Goal: Use online tool/utility: Utilize a website feature to perform a specific function

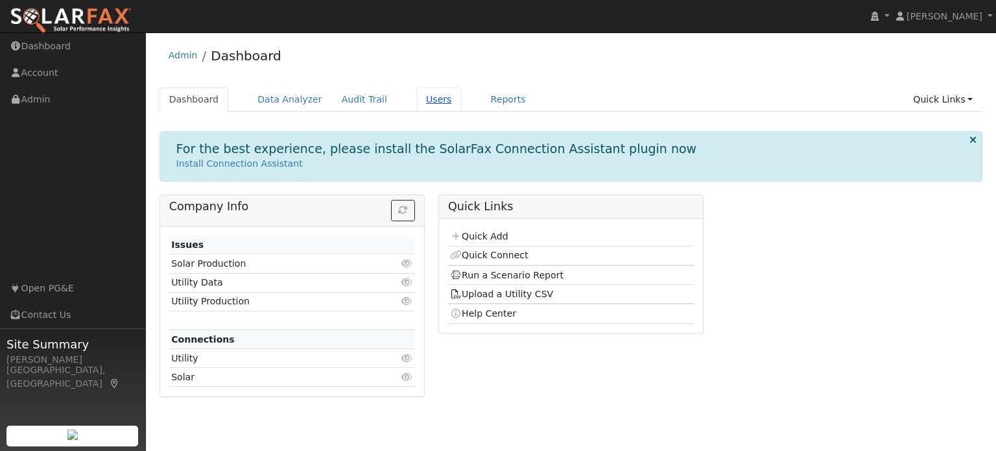
click at [424, 99] on link "Users" at bounding box center [438, 100] width 45 height 24
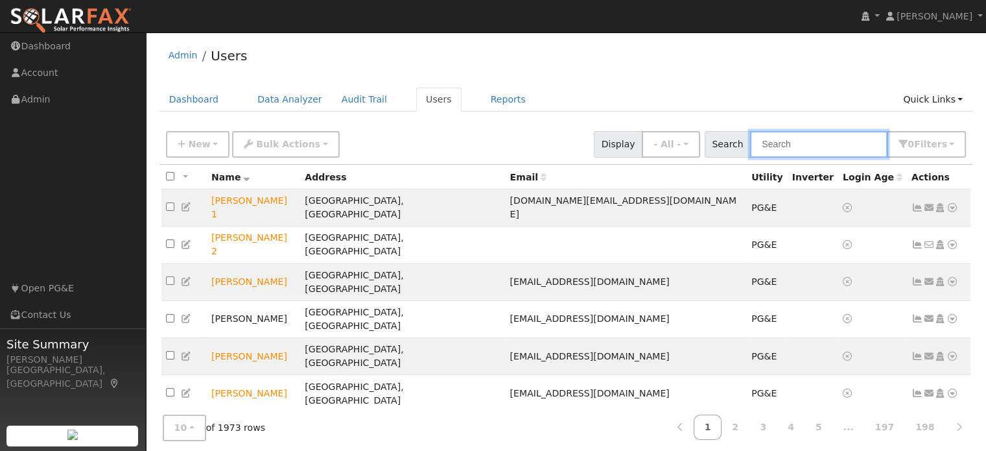
click at [769, 143] on input "text" at bounding box center [818, 144] width 137 height 27
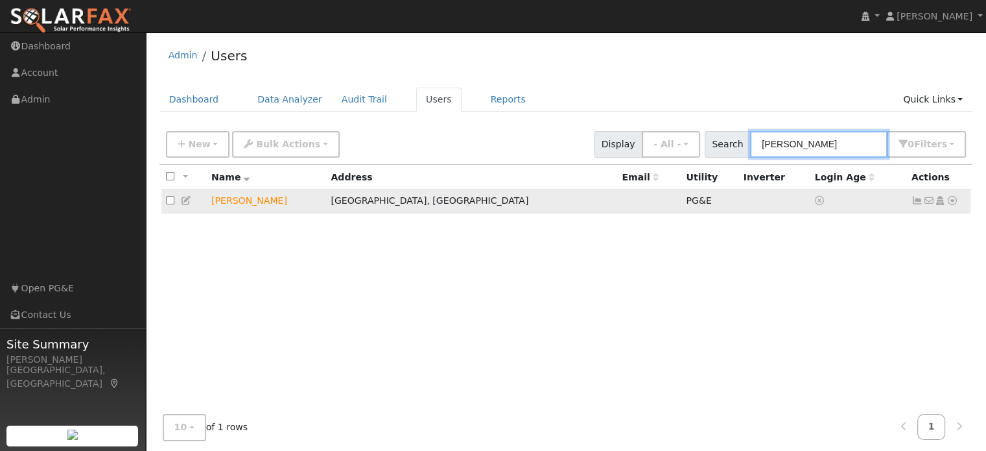
type input "herbert"
click at [955, 199] on icon at bounding box center [953, 200] width 12 height 9
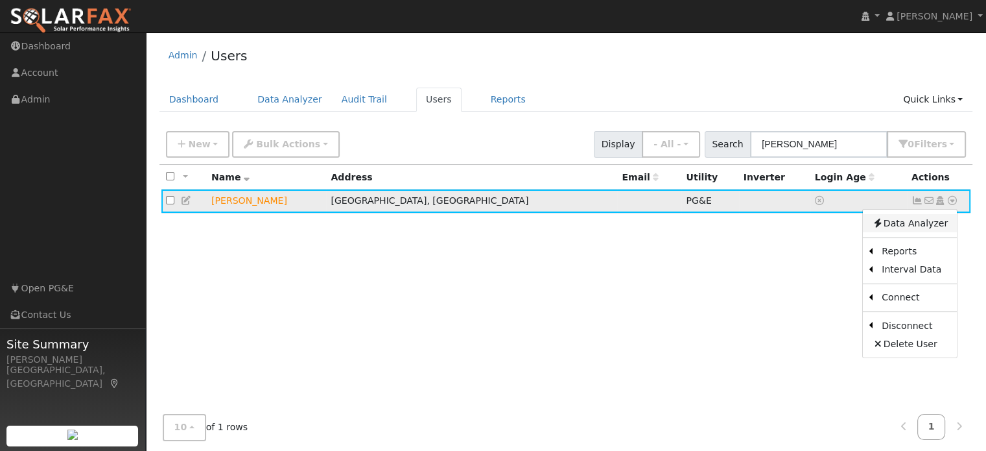
click at [924, 224] on link "Data Analyzer" at bounding box center [910, 223] width 94 height 18
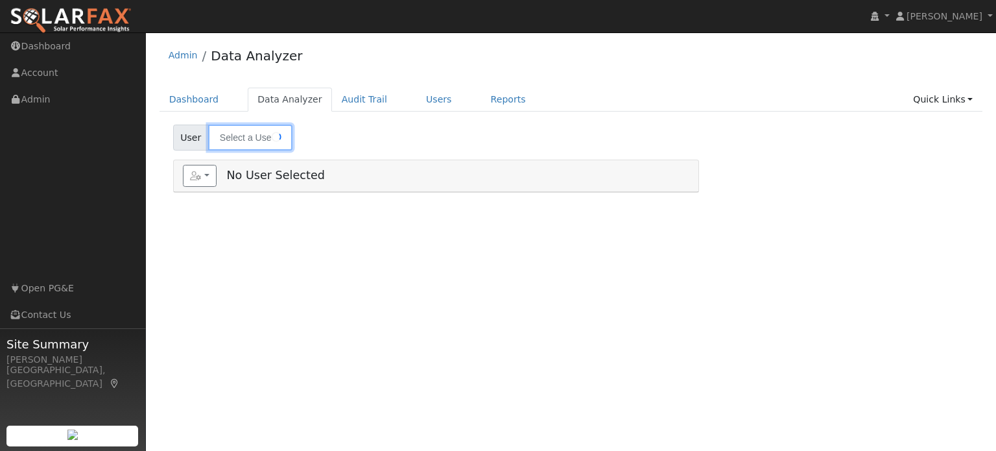
type input "[PERSON_NAME]"
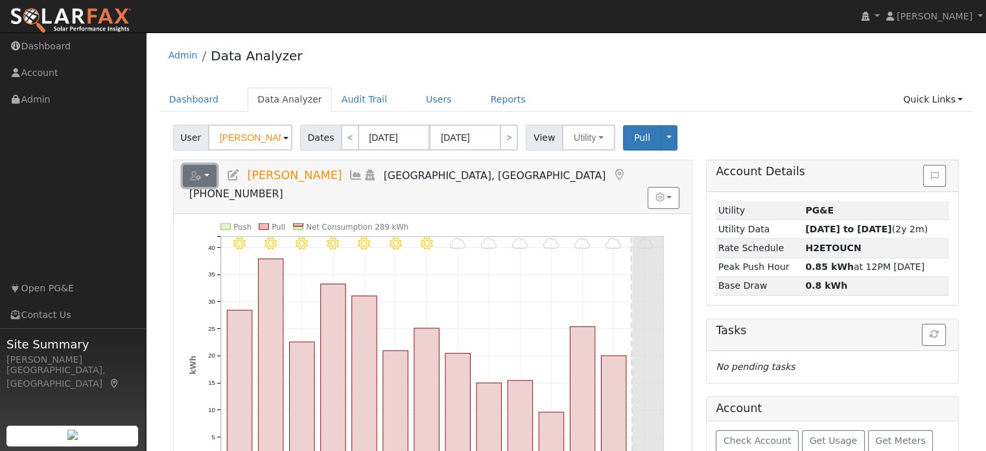
click at [204, 178] on button "button" at bounding box center [200, 176] width 34 height 22
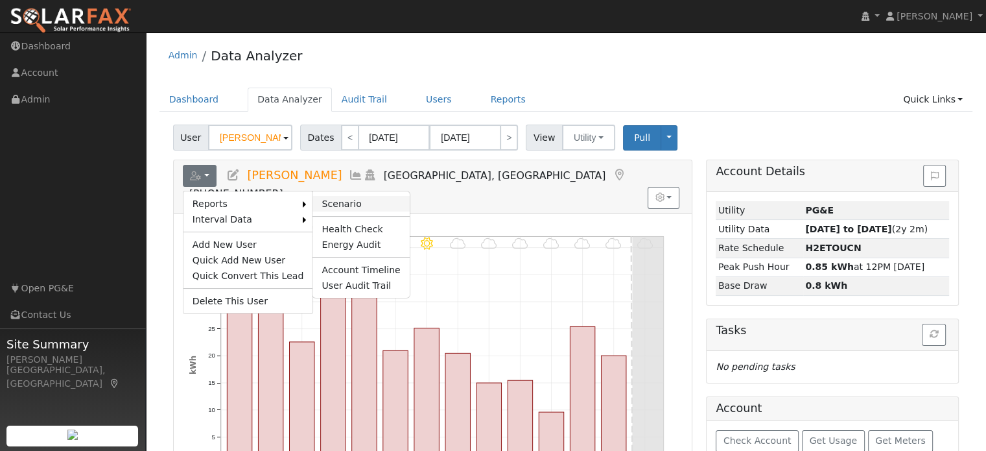
click at [324, 203] on link "Scenario" at bounding box center [361, 204] width 97 height 16
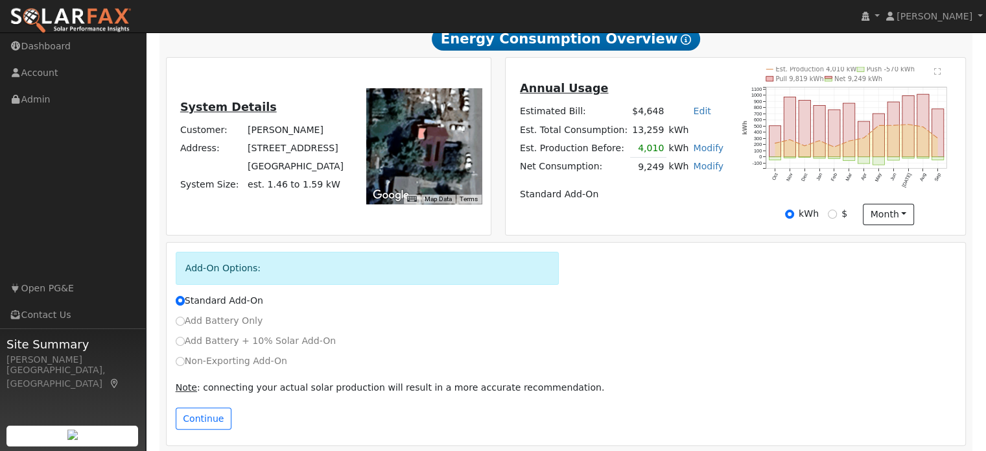
scroll to position [245, 0]
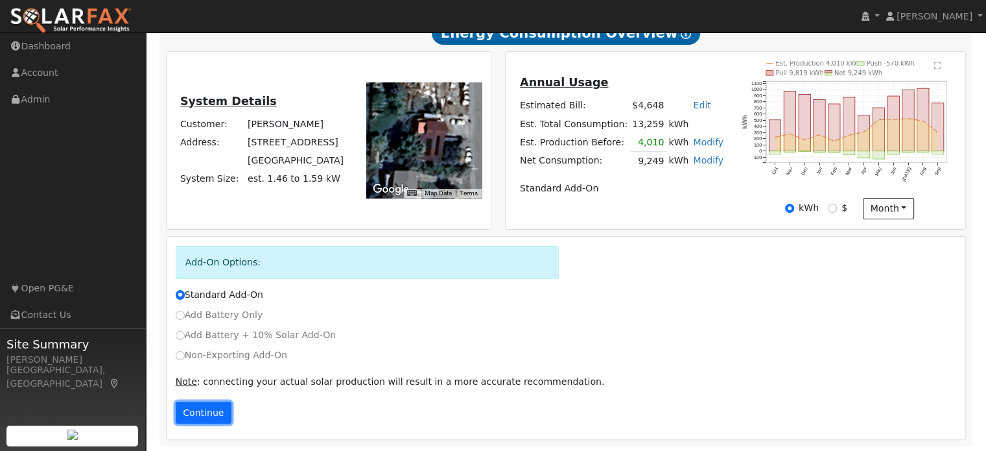
click at [202, 412] on button "Continue" at bounding box center [204, 412] width 56 height 22
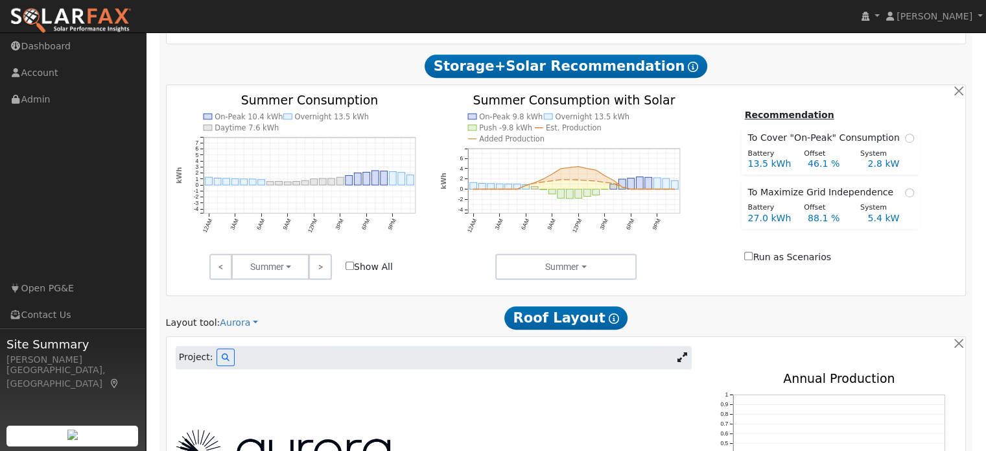
scroll to position [592, 0]
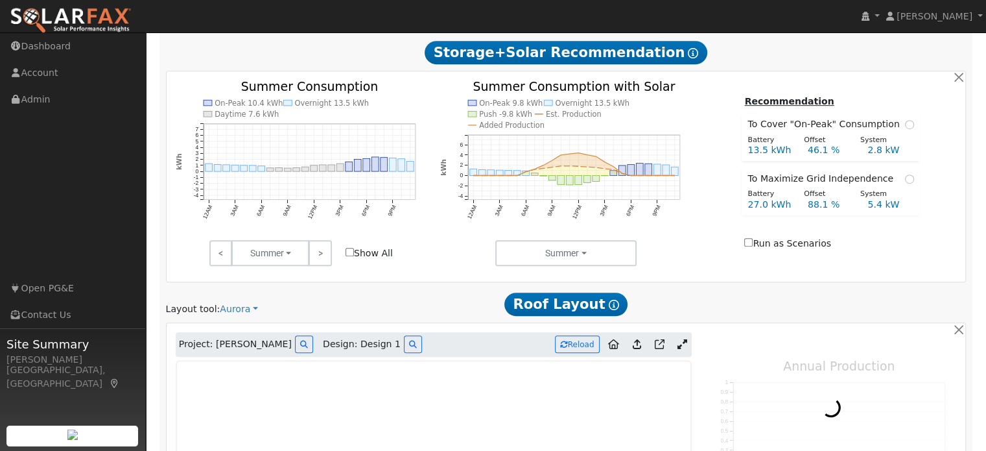
type input "8103"
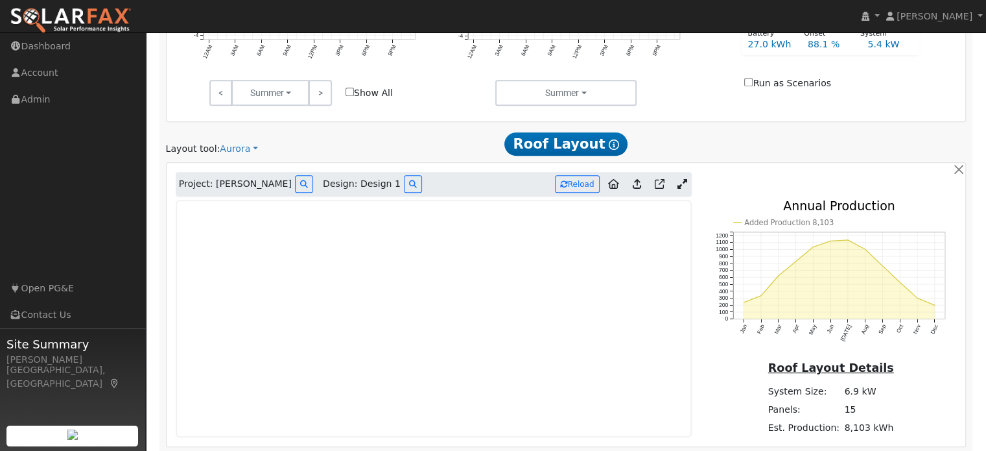
scroll to position [852, 0]
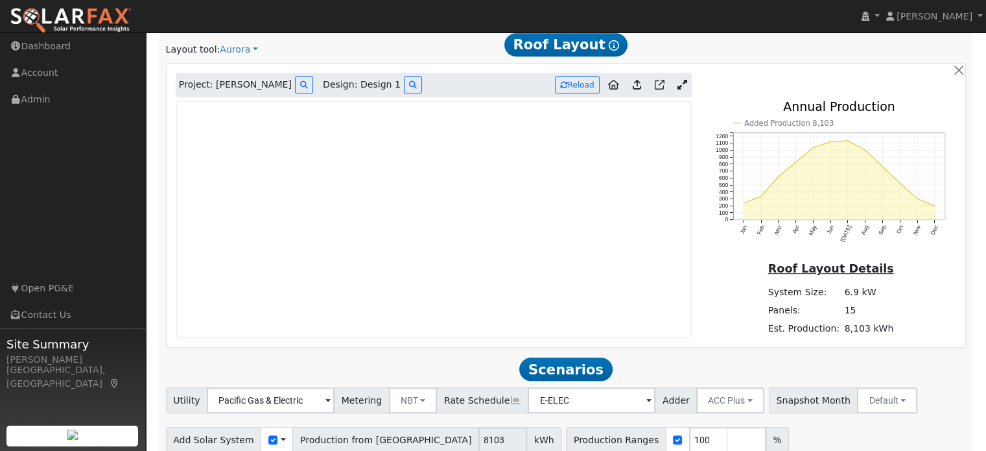
click at [679, 86] on icon at bounding box center [683, 85] width 10 height 10
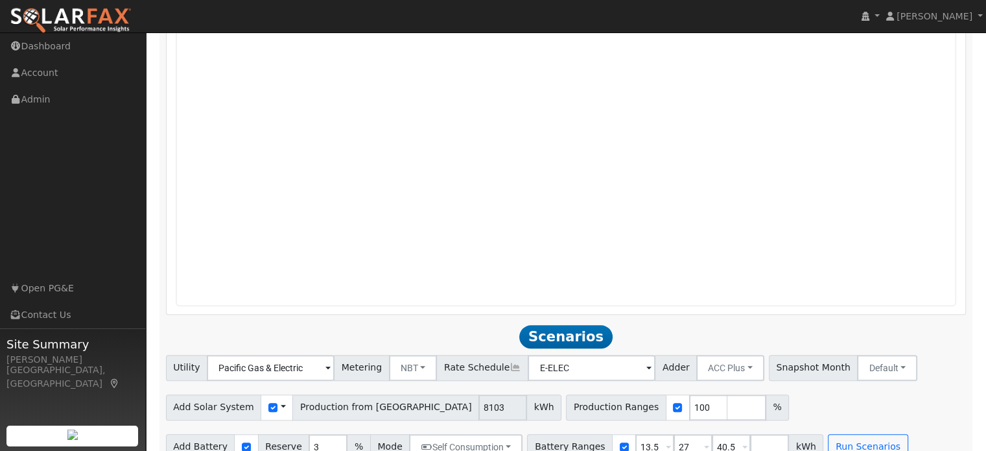
scroll to position [1188, 0]
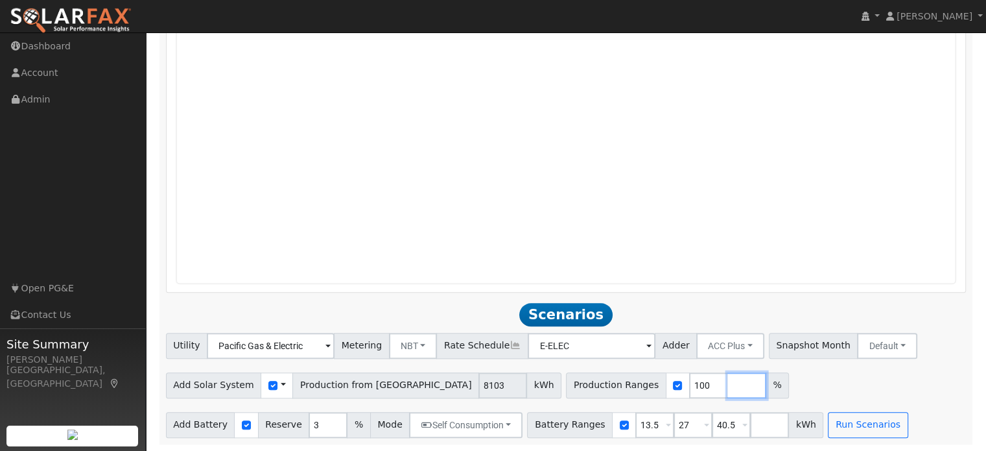
click at [728, 386] on input "number" at bounding box center [747, 385] width 39 height 26
type input "88"
type input "100"
click at [754, 379] on div "Add Solar System Use CSV Data Production from Aurora 8103 kWh Production Ranges…" at bounding box center [566, 383] width 806 height 30
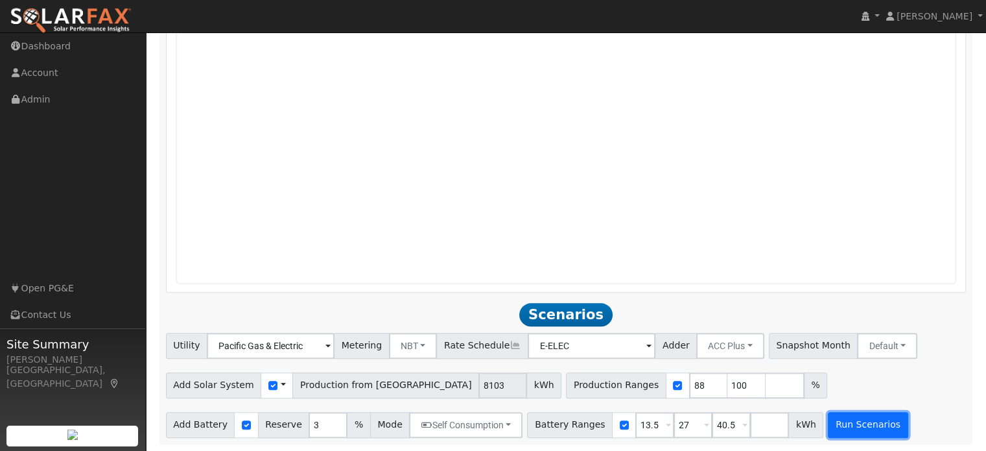
click at [828, 429] on button "Run Scenarios" at bounding box center [868, 425] width 80 height 26
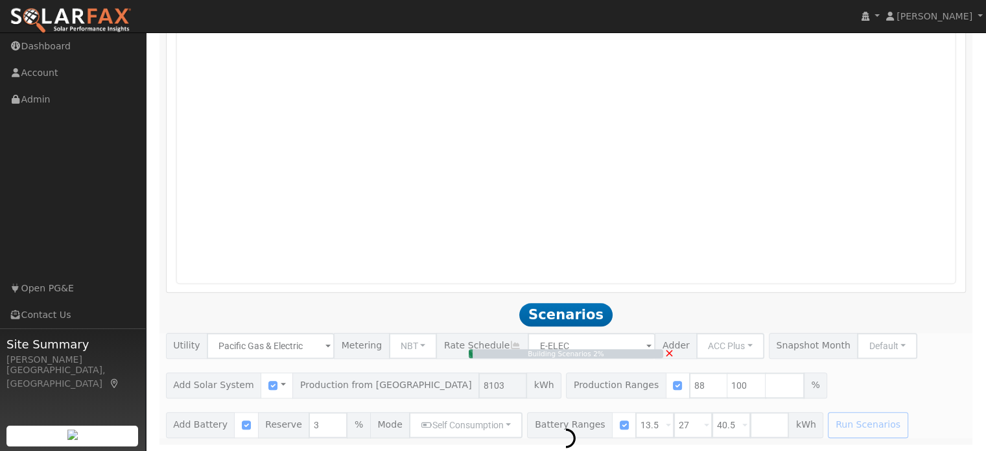
type input "5.4"
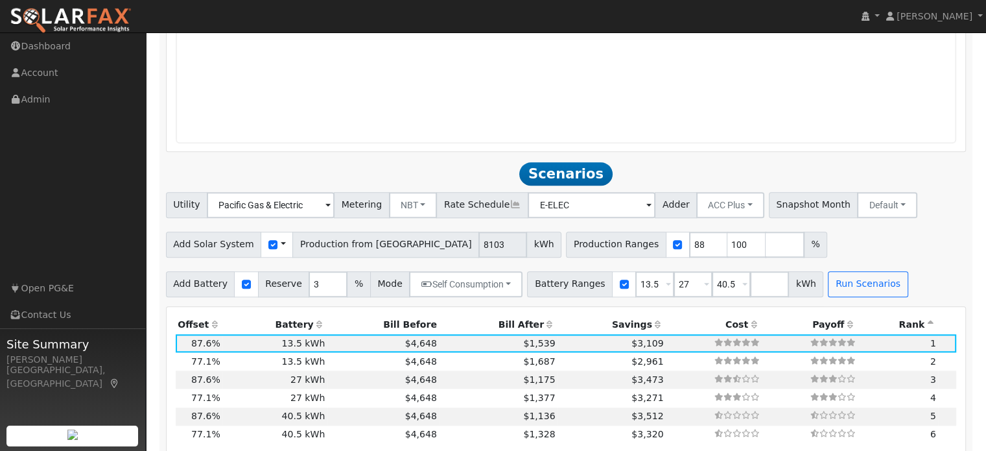
scroll to position [1320, 0]
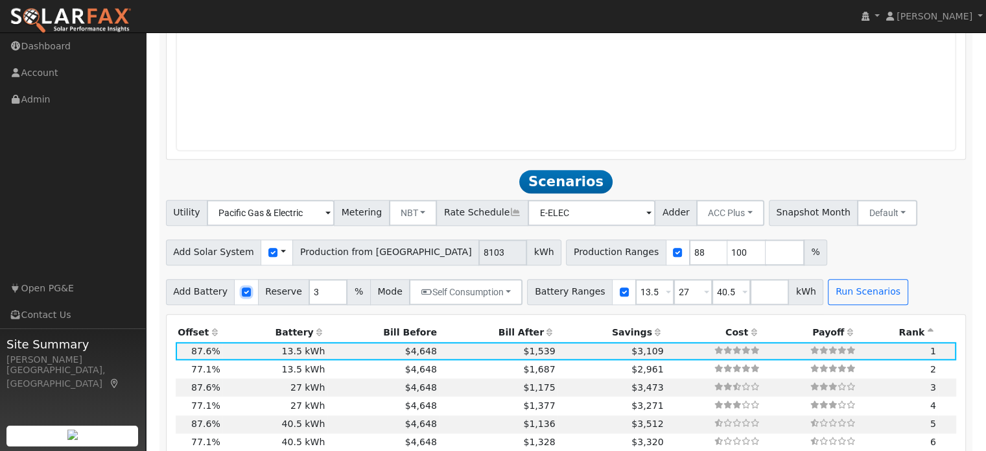
click at [242, 294] on input "checkbox" at bounding box center [246, 291] width 9 height 9
checkbox input "false"
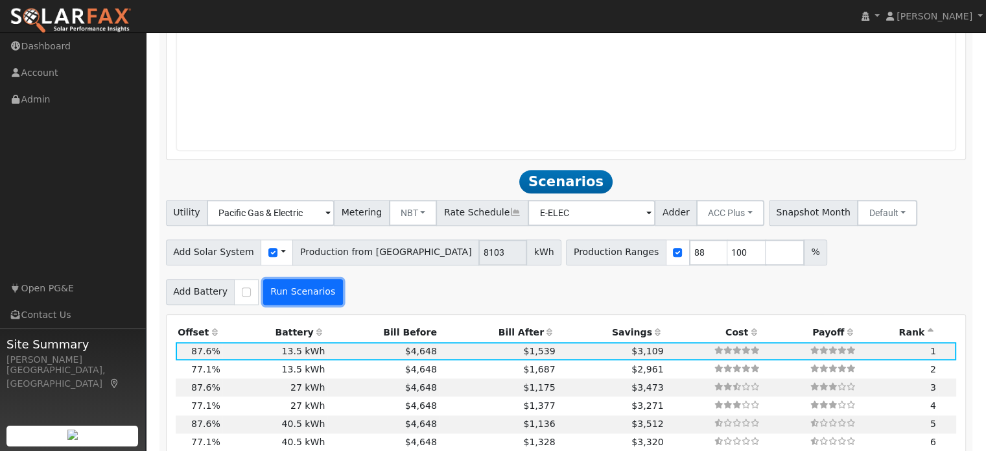
click at [305, 302] on button "Run Scenarios" at bounding box center [303, 292] width 80 height 26
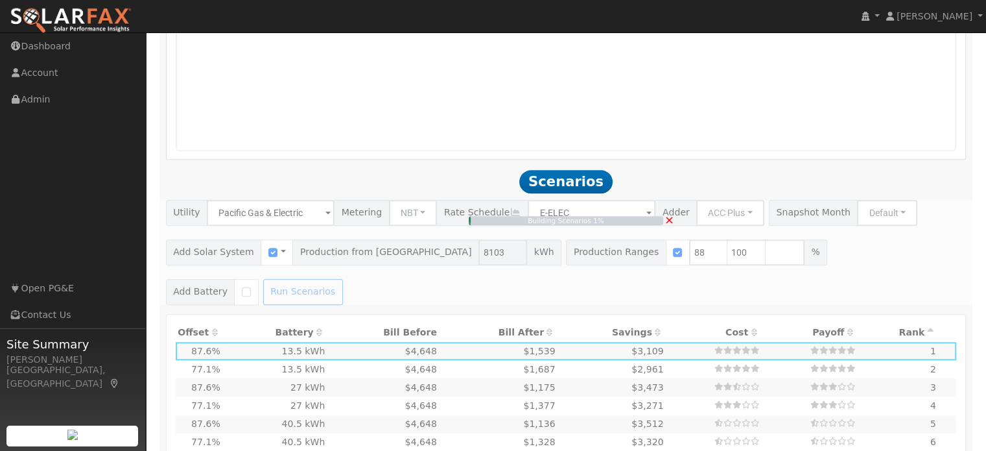
type input "4.8"
type input "$16,639"
type input "$4,992"
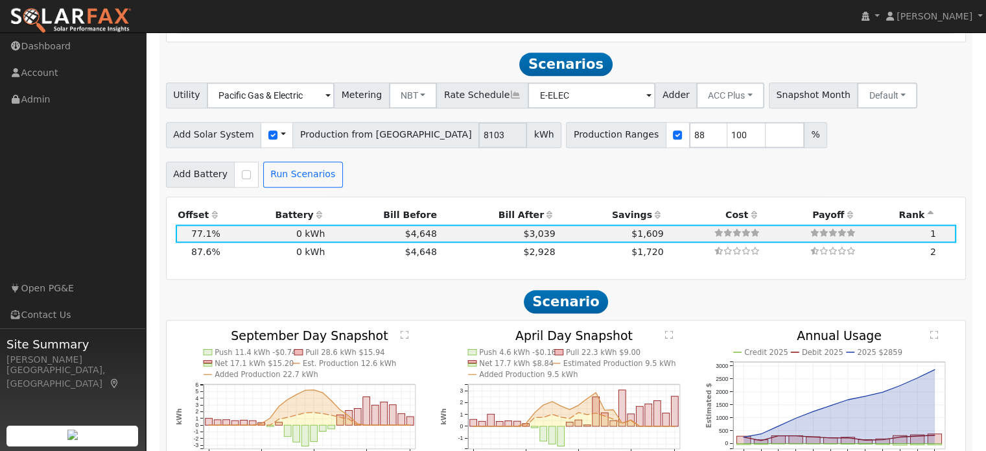
scroll to position [1450, 0]
